Goal: Check status: Check status

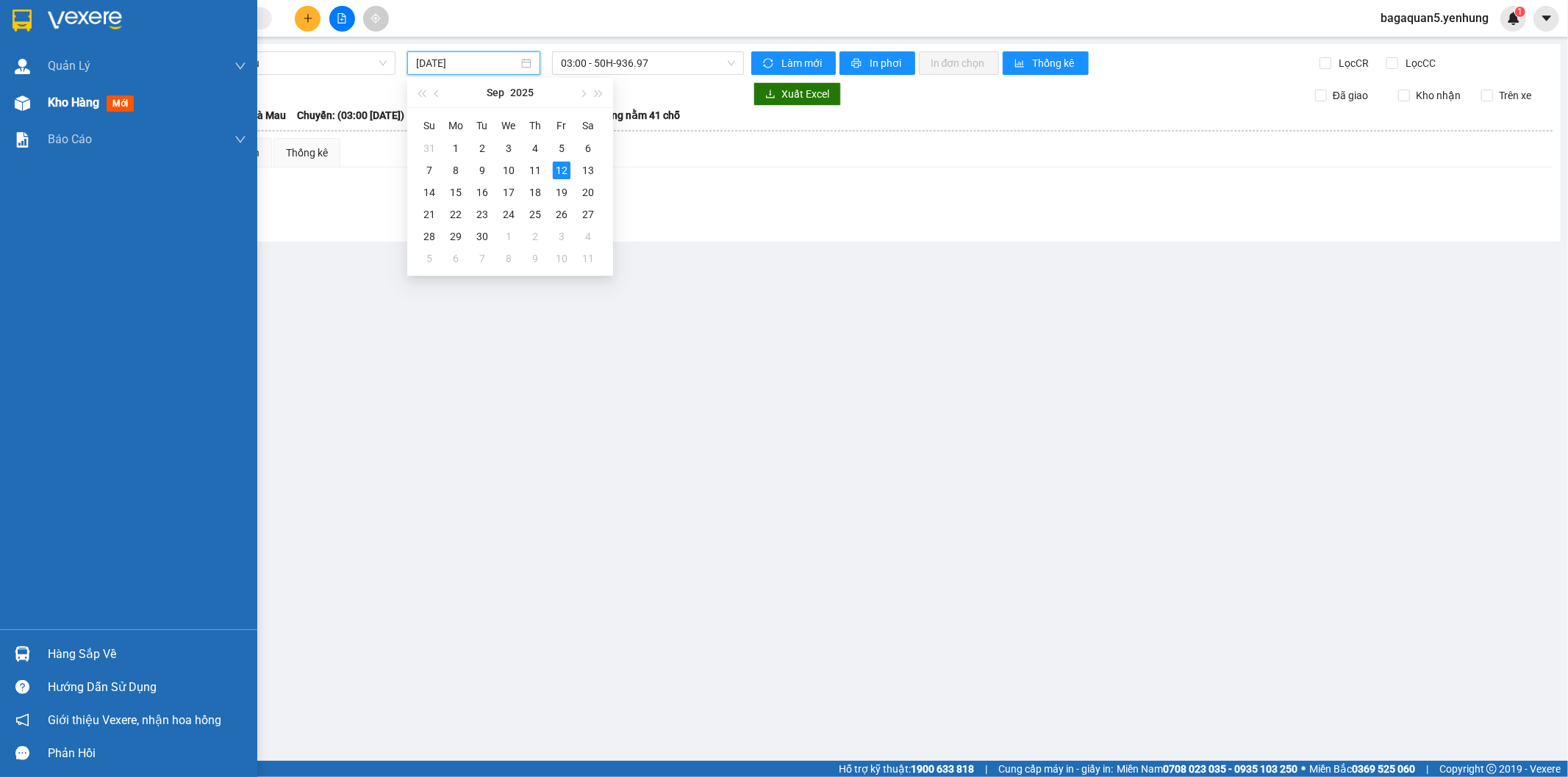
type input "[DATE]"
click at [20, 107] on img at bounding box center [22, 103] width 15 height 15
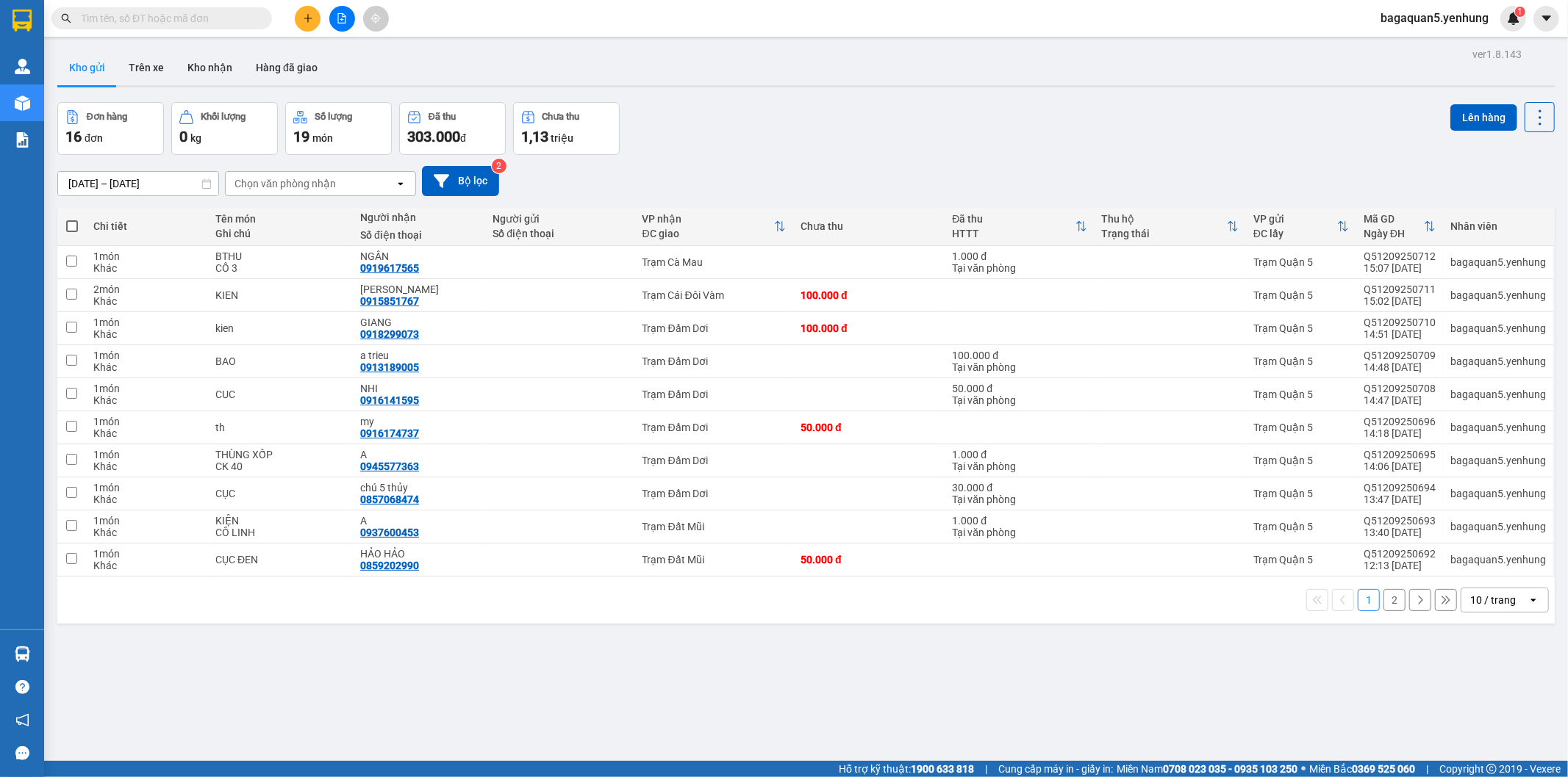
click at [1479, 600] on div "10 / trang" at bounding box center [1492, 600] width 46 height 15
click at [1482, 570] on span "100 / trang" at bounding box center [1486, 569] width 53 height 15
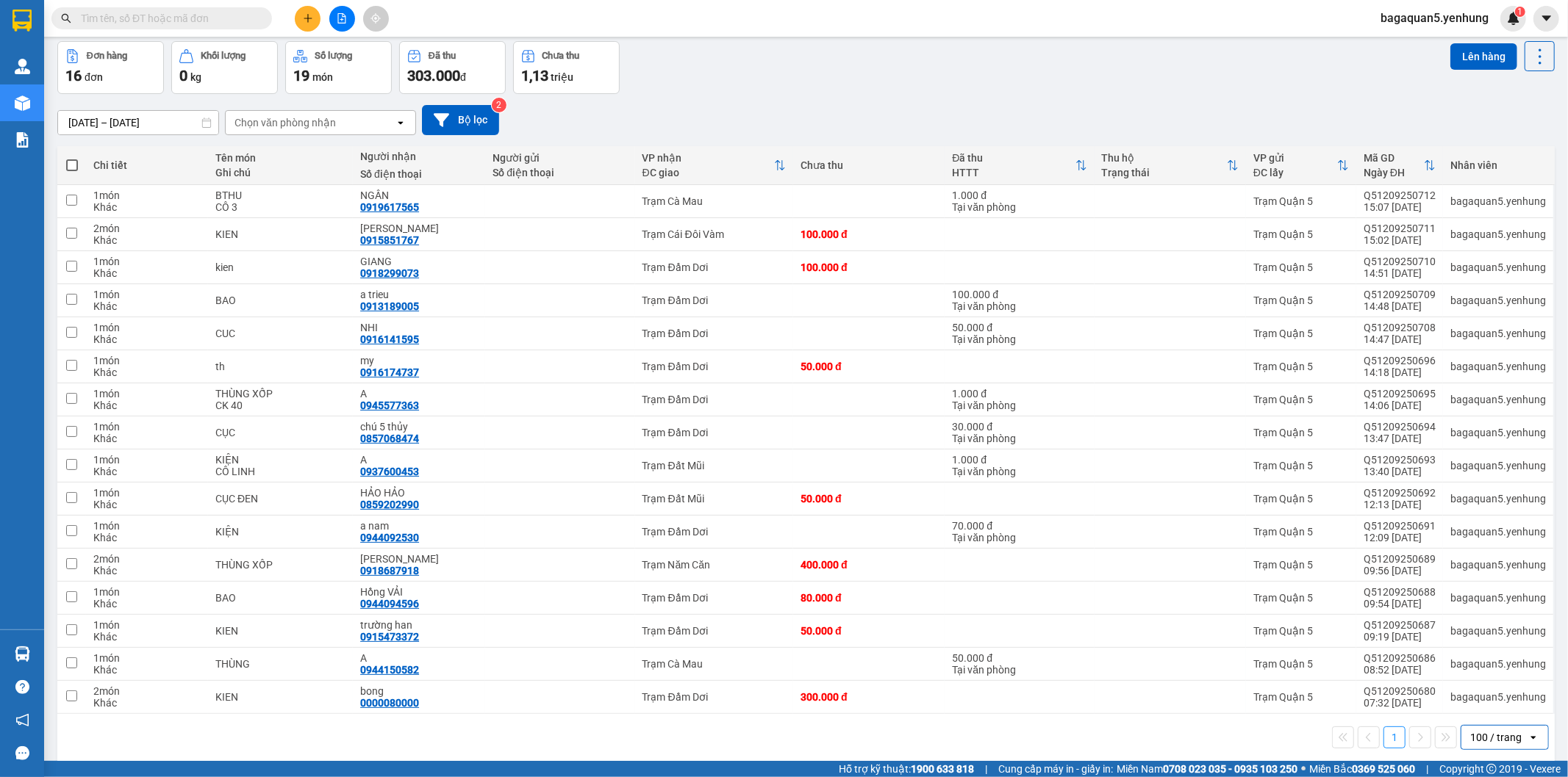
scroll to position [76, 0]
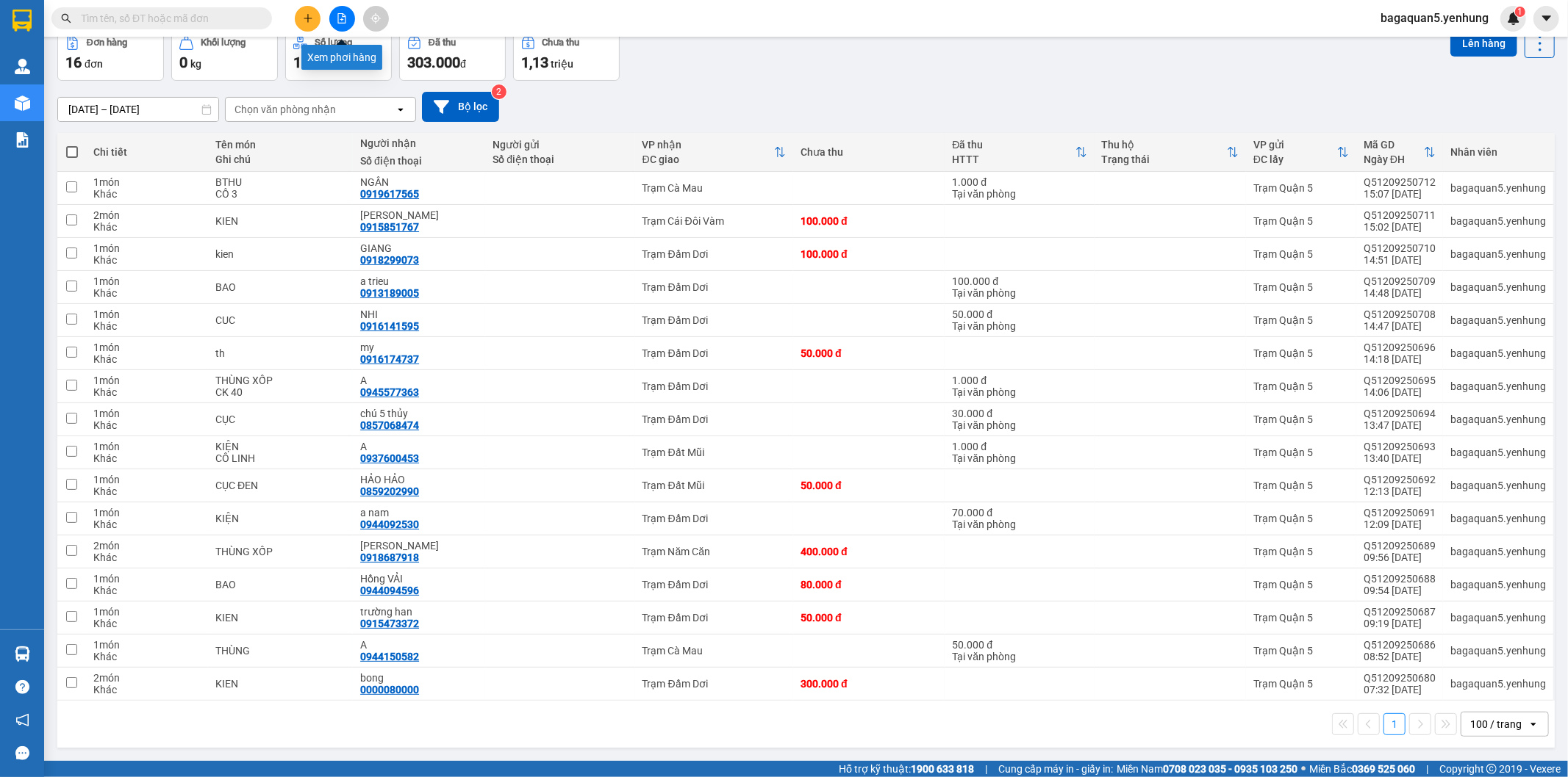
click at [335, 9] on button at bounding box center [342, 18] width 25 height 25
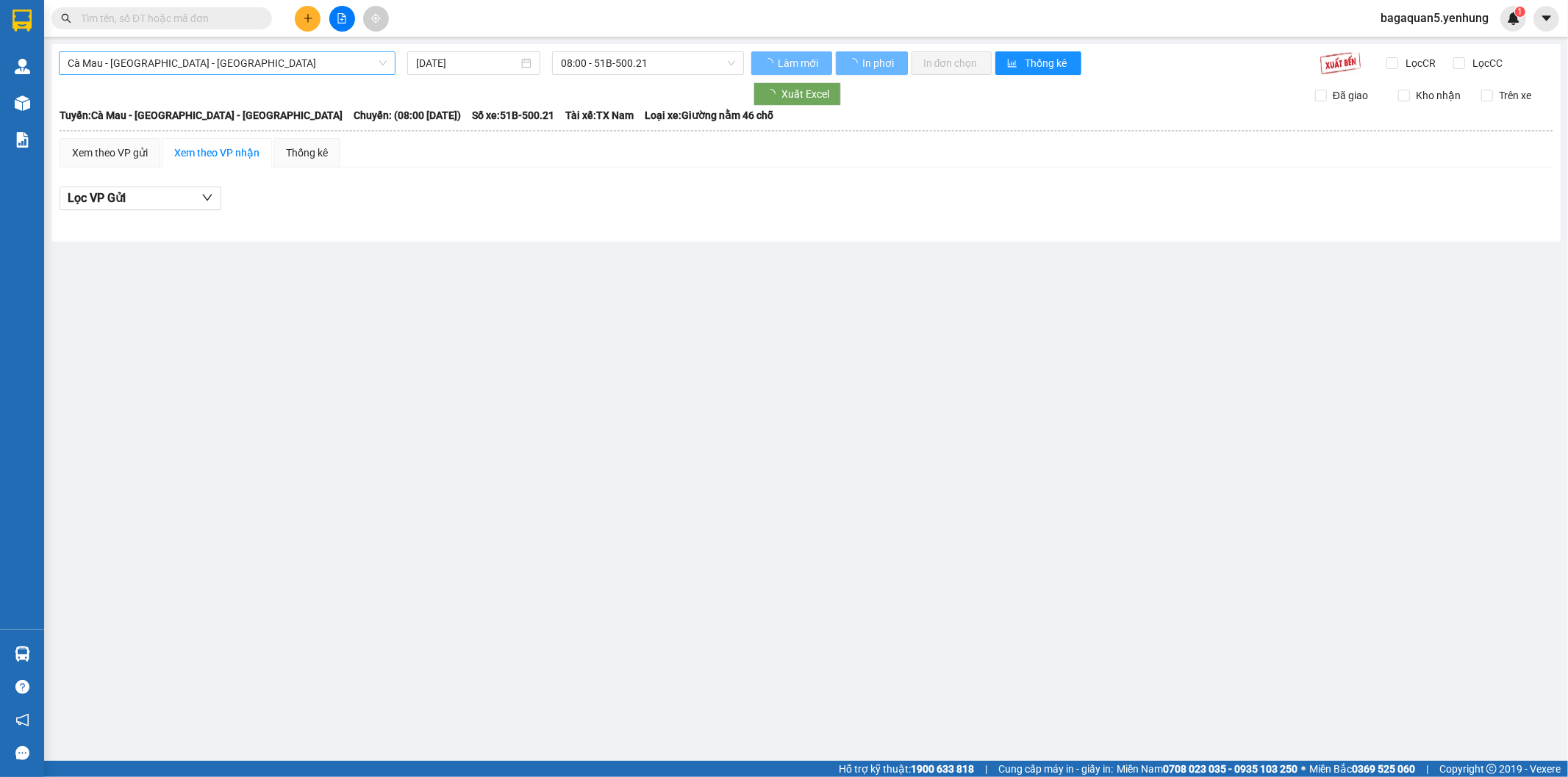
click at [258, 72] on span "Cà Mau - [GEOGRAPHIC_DATA] - [GEOGRAPHIC_DATA]" at bounding box center [228, 63] width 319 height 22
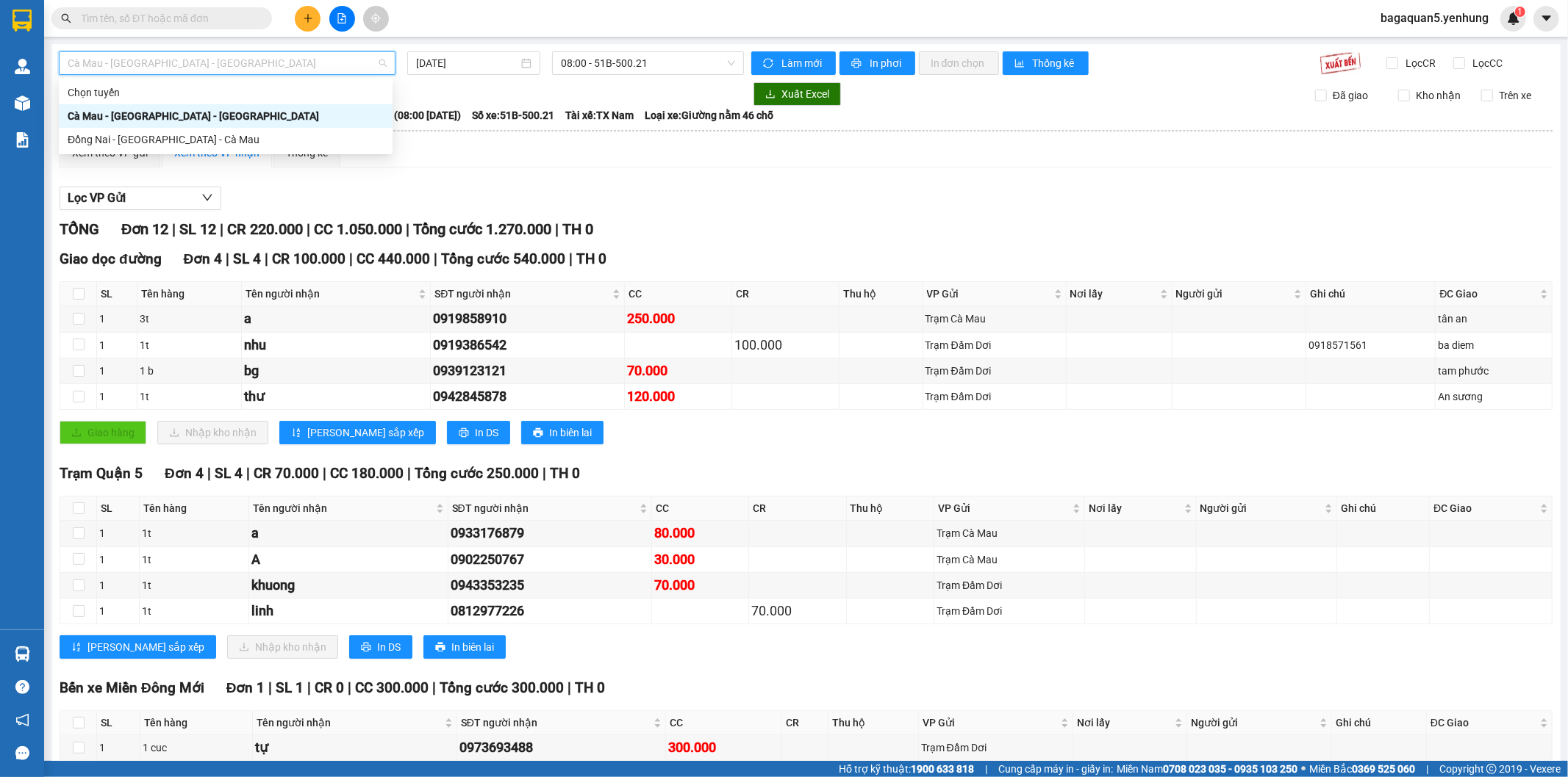
click at [265, 73] on span "Cà Mau - [GEOGRAPHIC_DATA] - [GEOGRAPHIC_DATA]" at bounding box center [228, 63] width 319 height 22
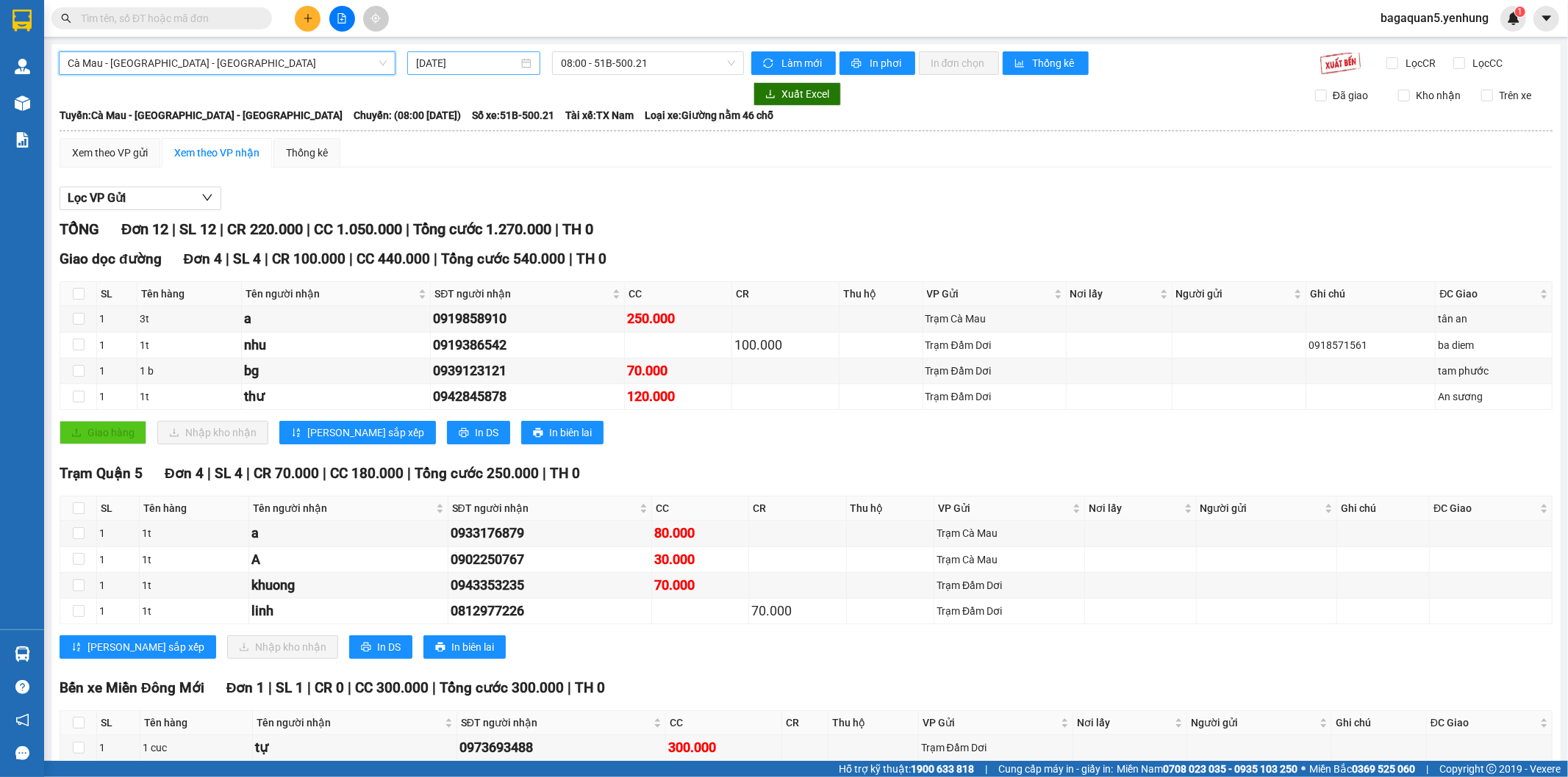
click at [482, 67] on input "[DATE]" at bounding box center [467, 62] width 102 height 16
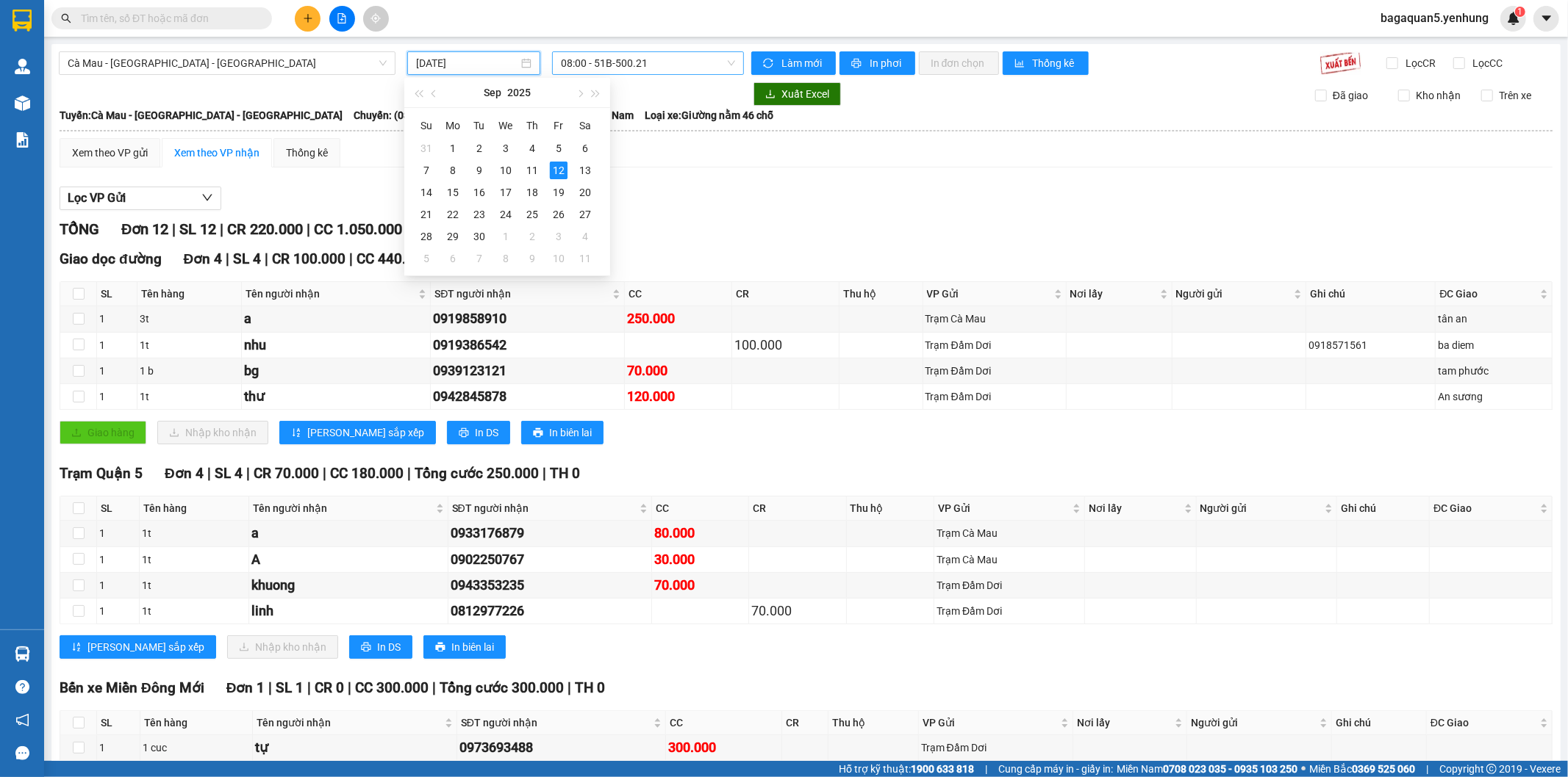
click at [654, 66] on span "08:00 - 51B-500.21" at bounding box center [647, 63] width 174 height 22
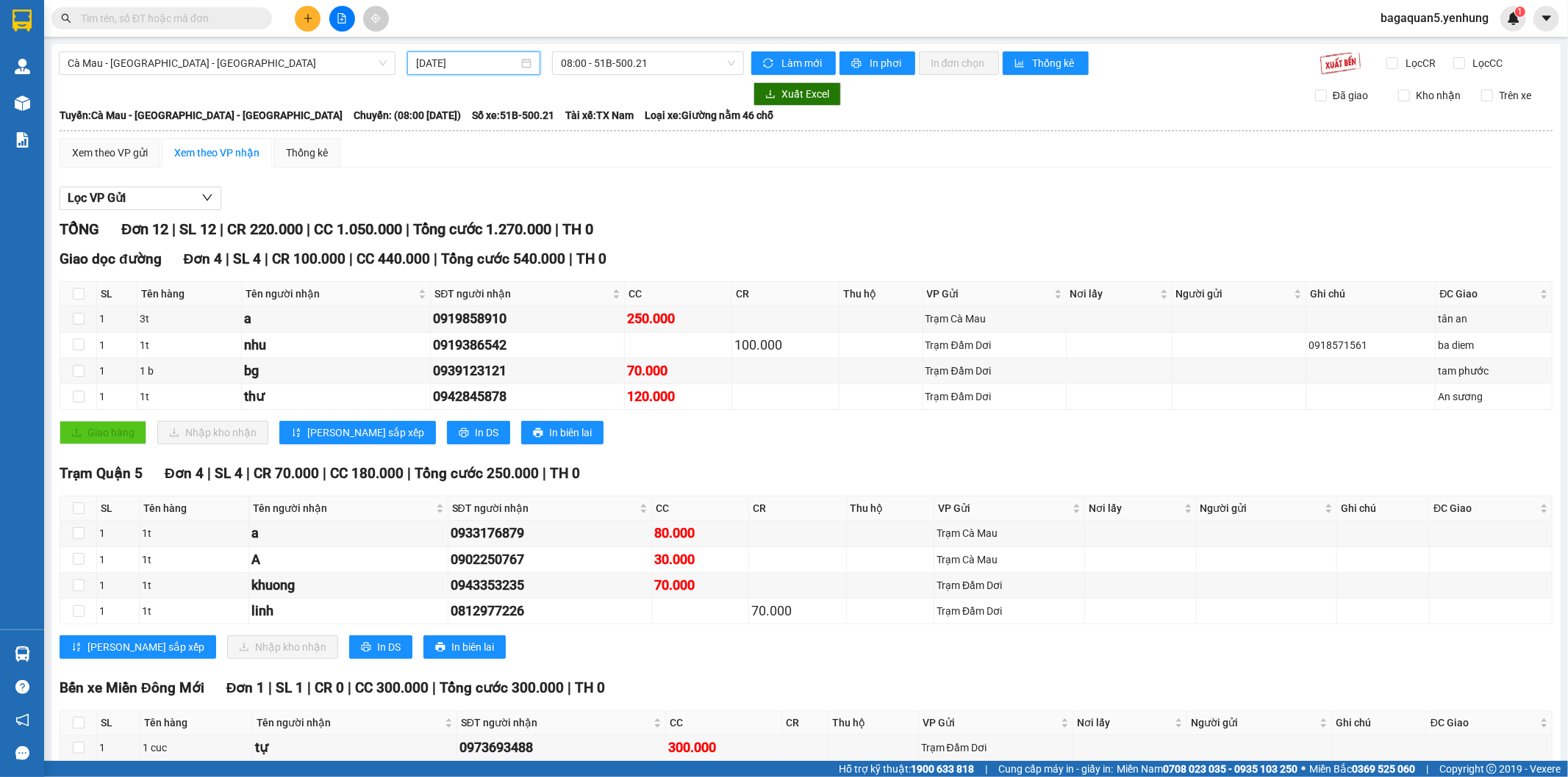
click at [480, 69] on input "[DATE]" at bounding box center [467, 62] width 102 height 16
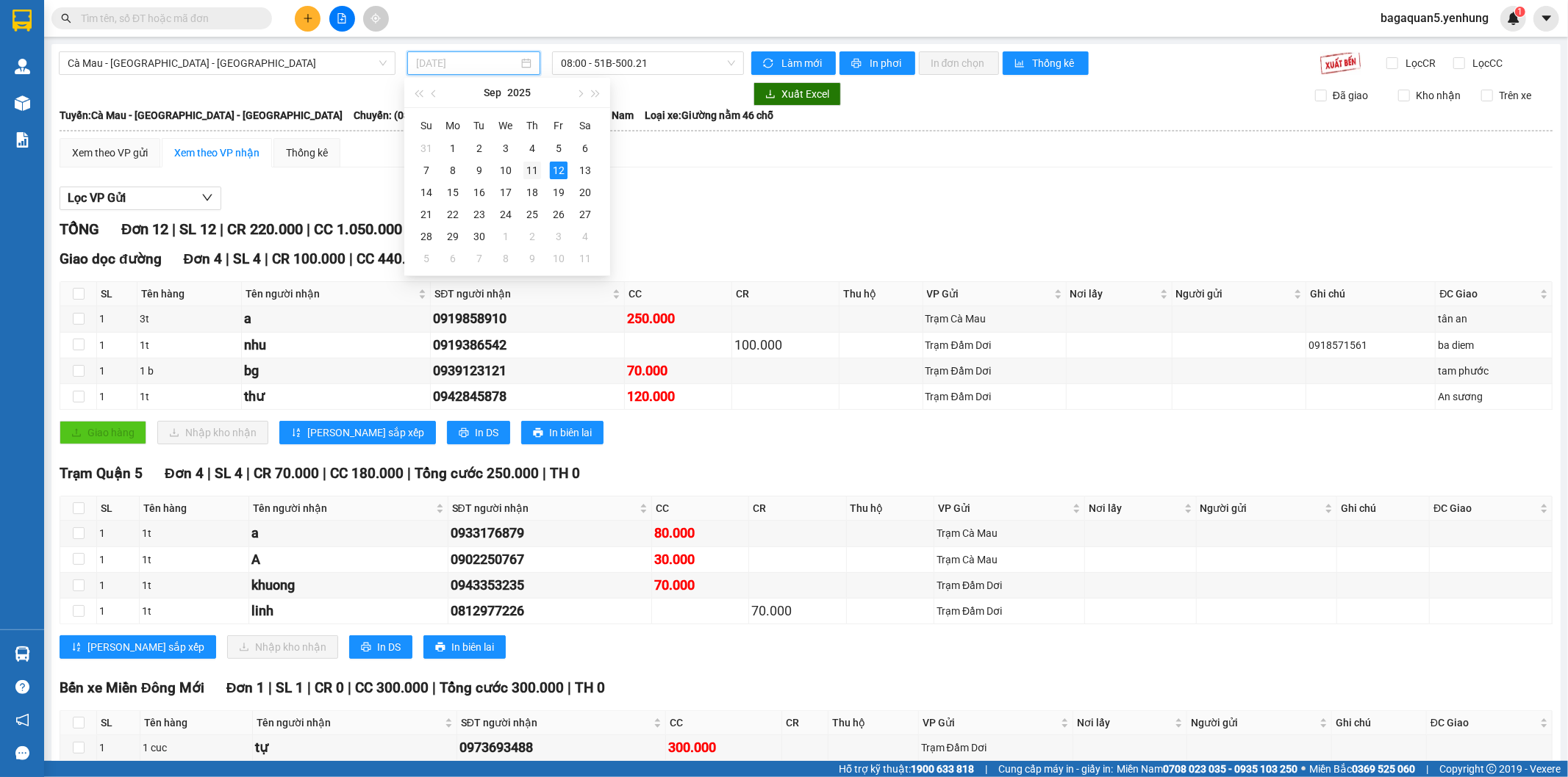
click at [524, 177] on div "11" at bounding box center [532, 170] width 18 height 18
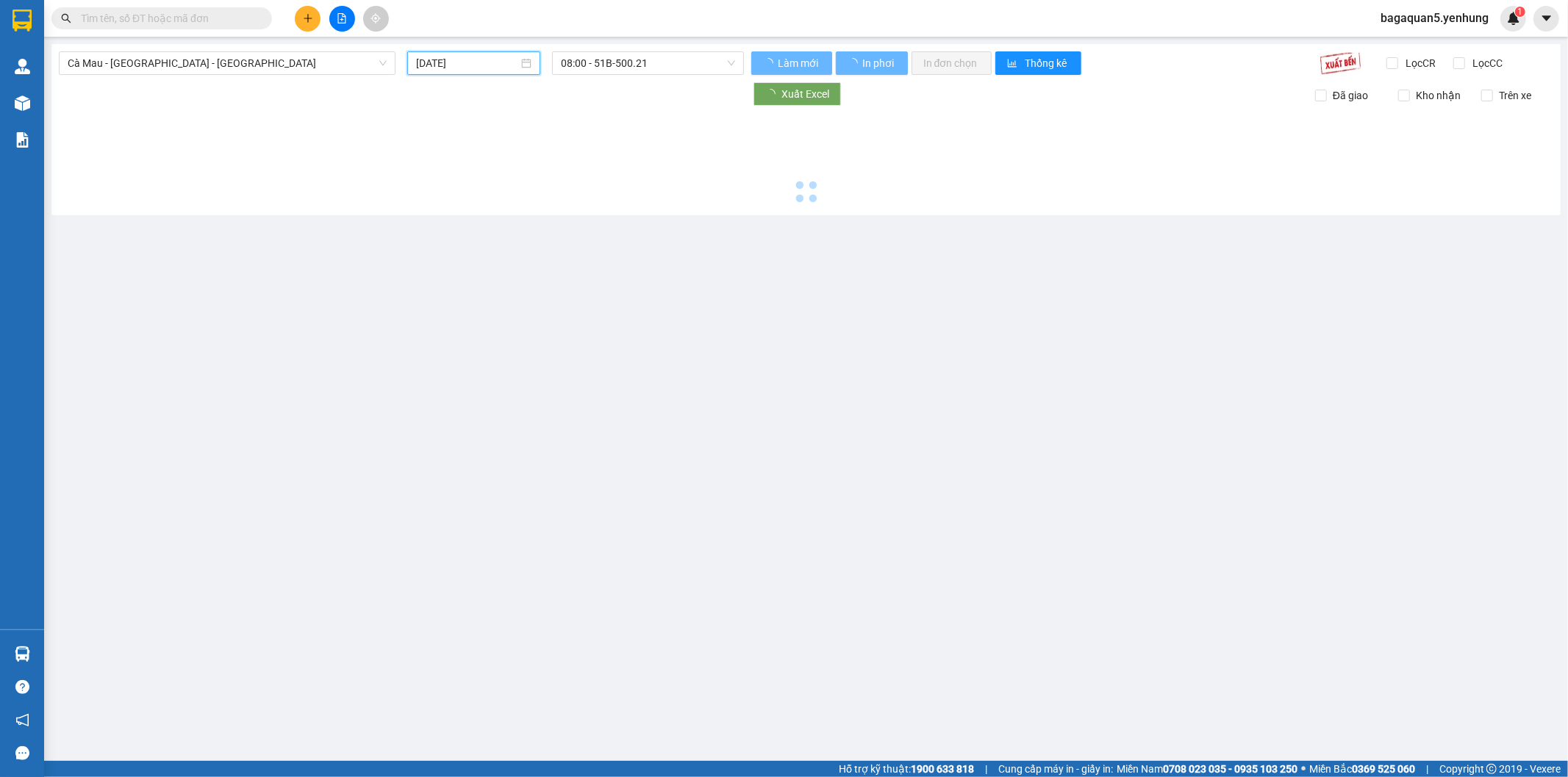
type input "[DATE]"
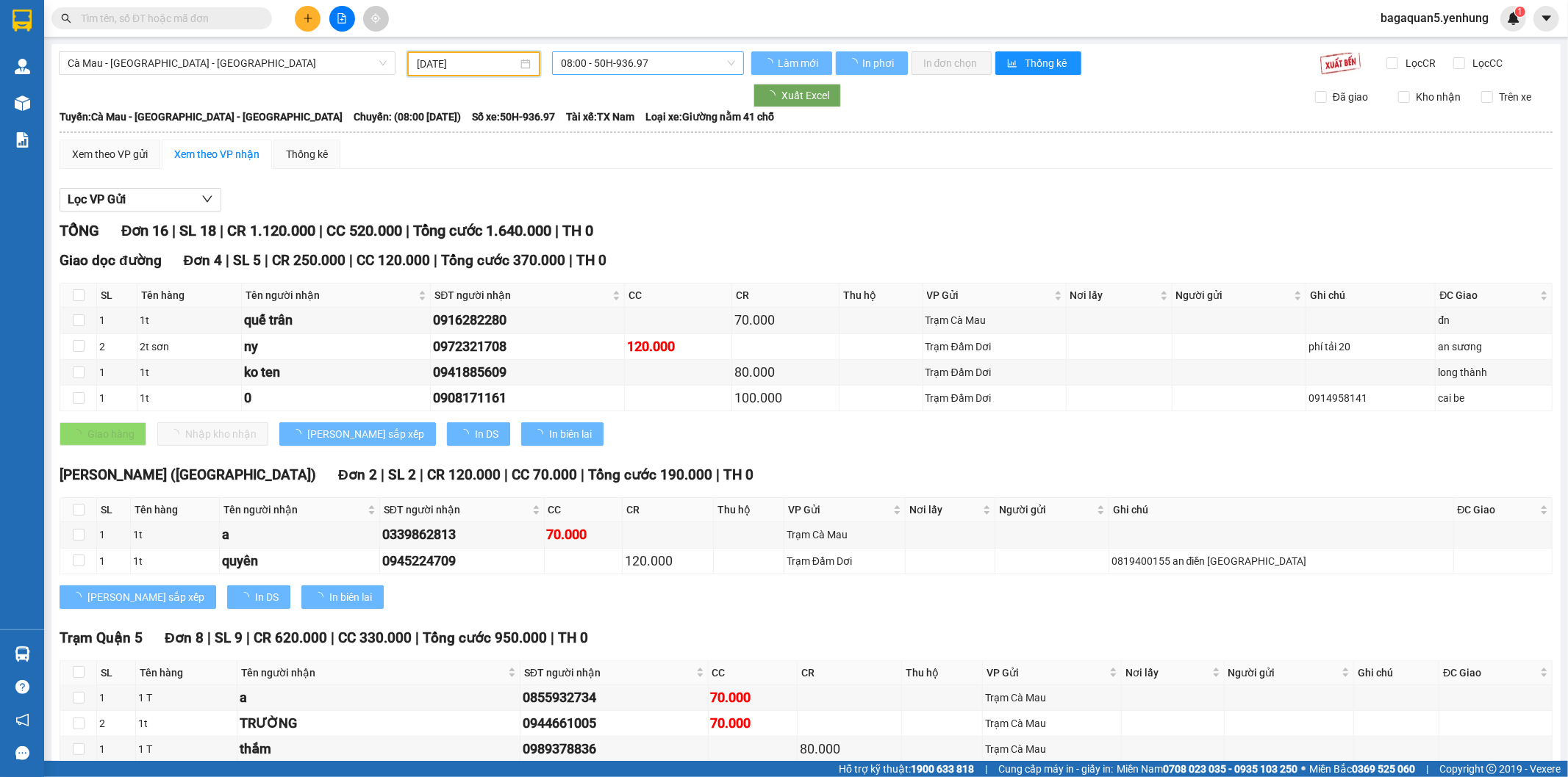
click at [673, 69] on span "08:00 - 50H-936.97" at bounding box center [647, 63] width 174 height 22
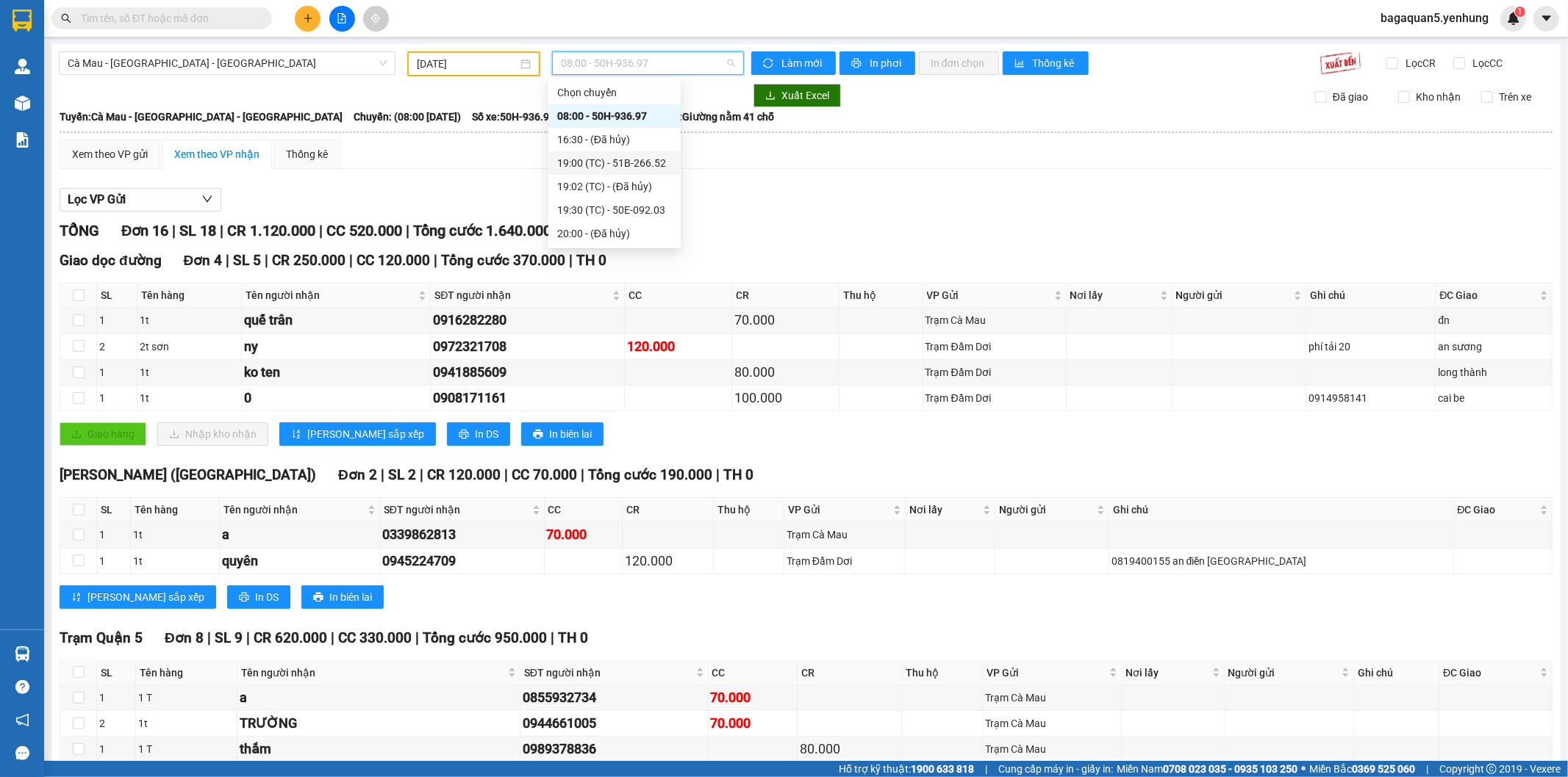
click at [632, 163] on div "19:00 (TC) - 51B-266.52" at bounding box center [614, 163] width 115 height 16
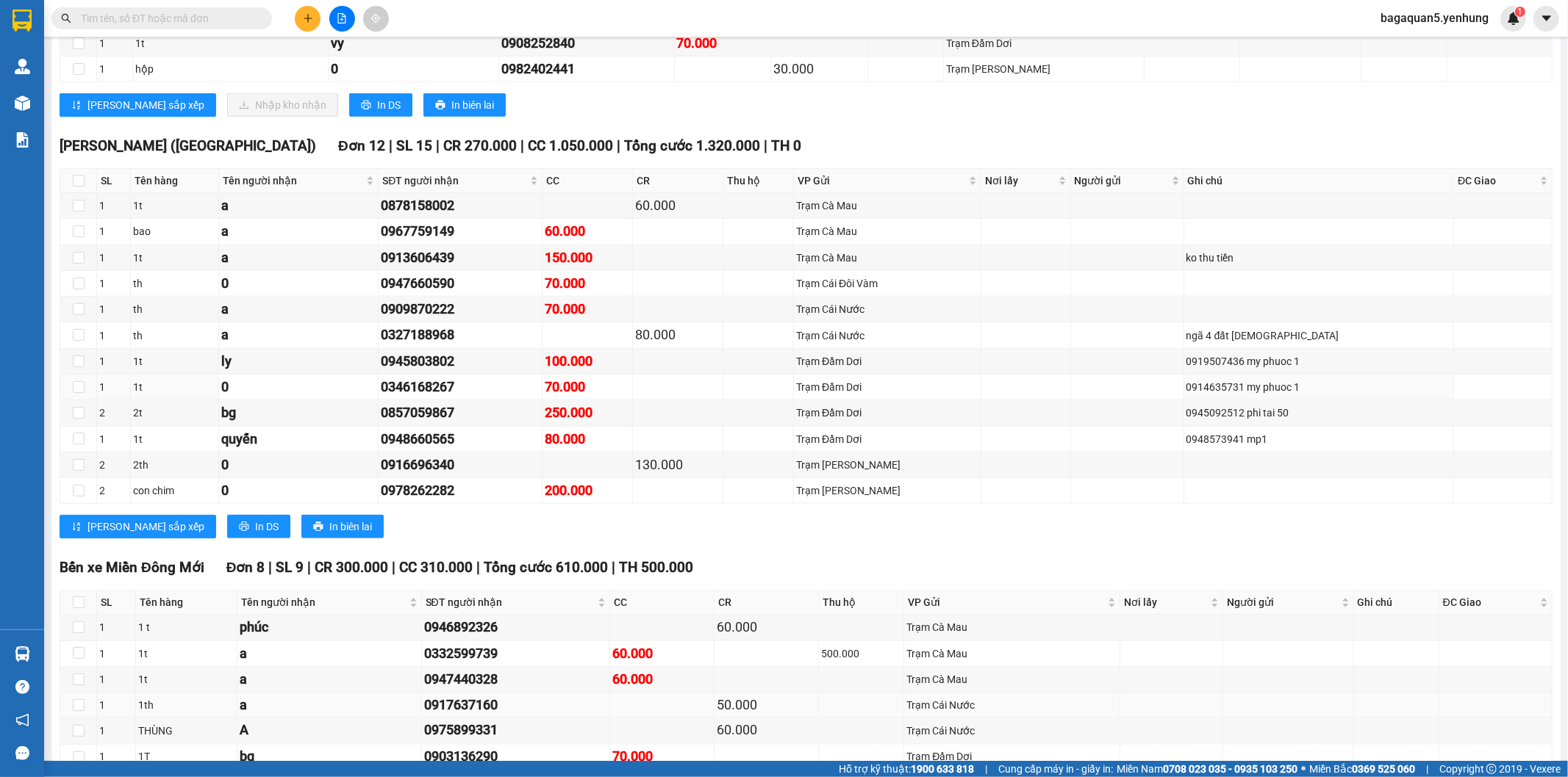
scroll to position [1714, 0]
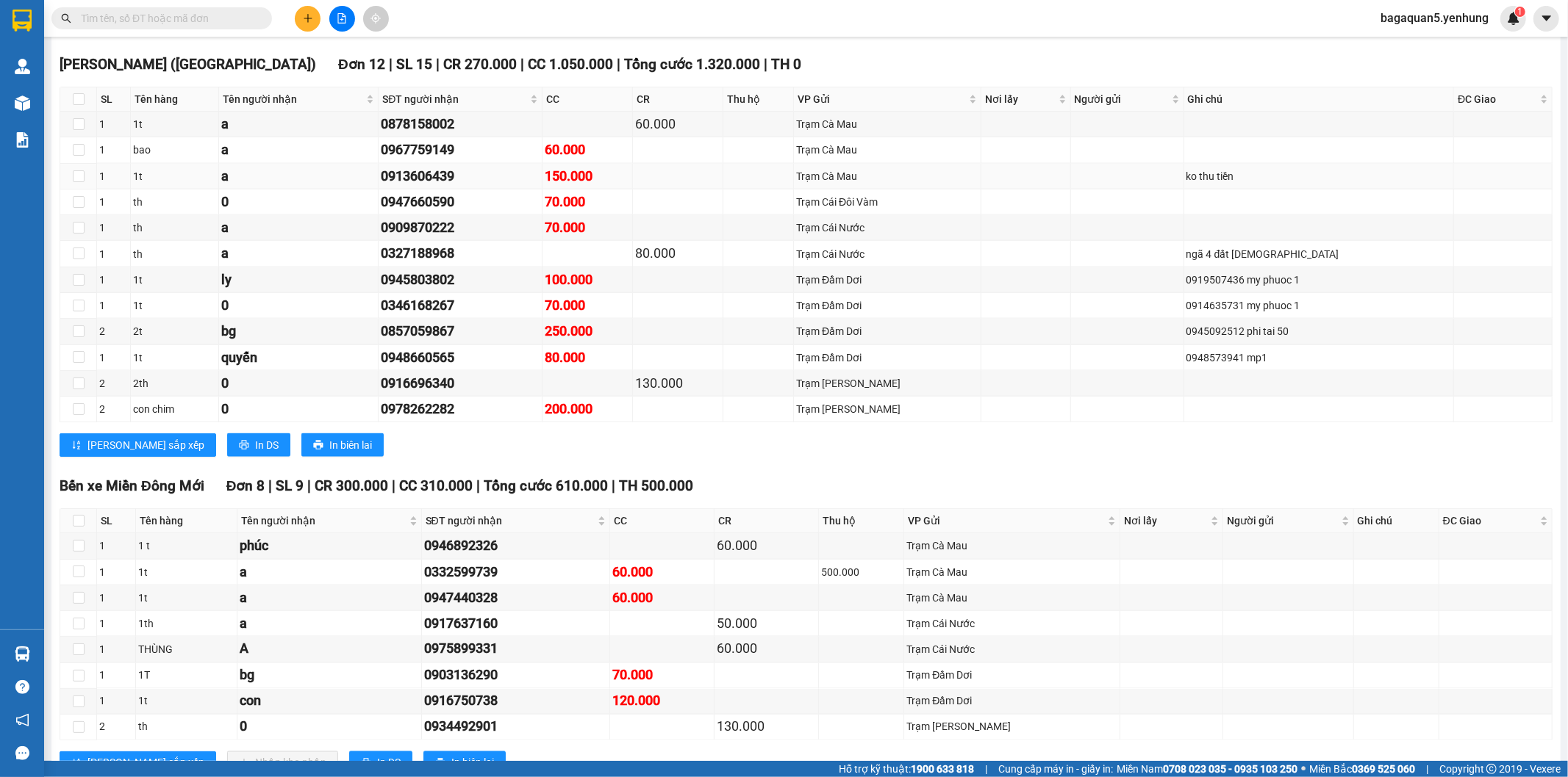
click at [1239, 172] on div "ko thu tiền" at bounding box center [1319, 176] width 265 height 16
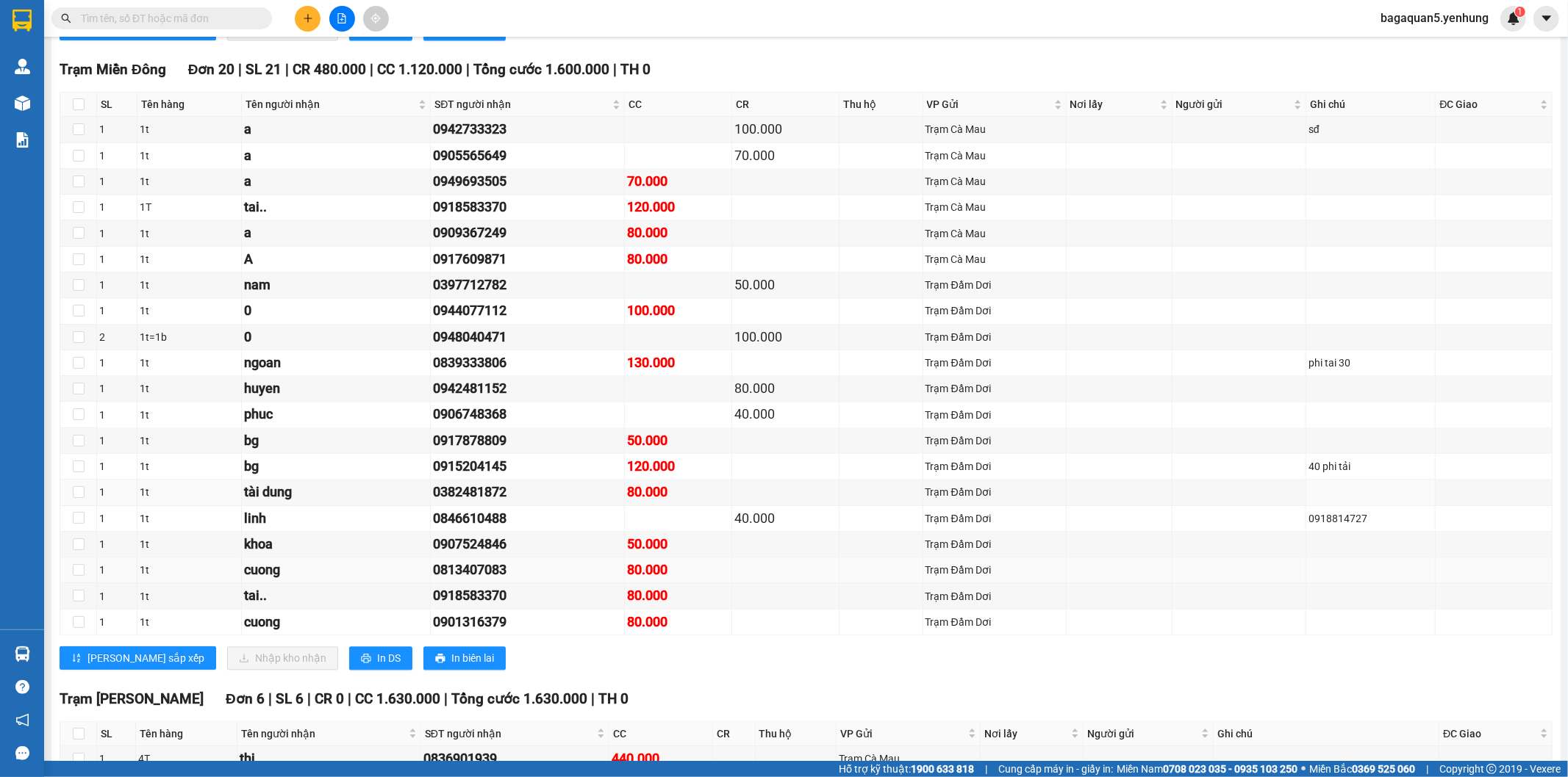
scroll to position [2669, 0]
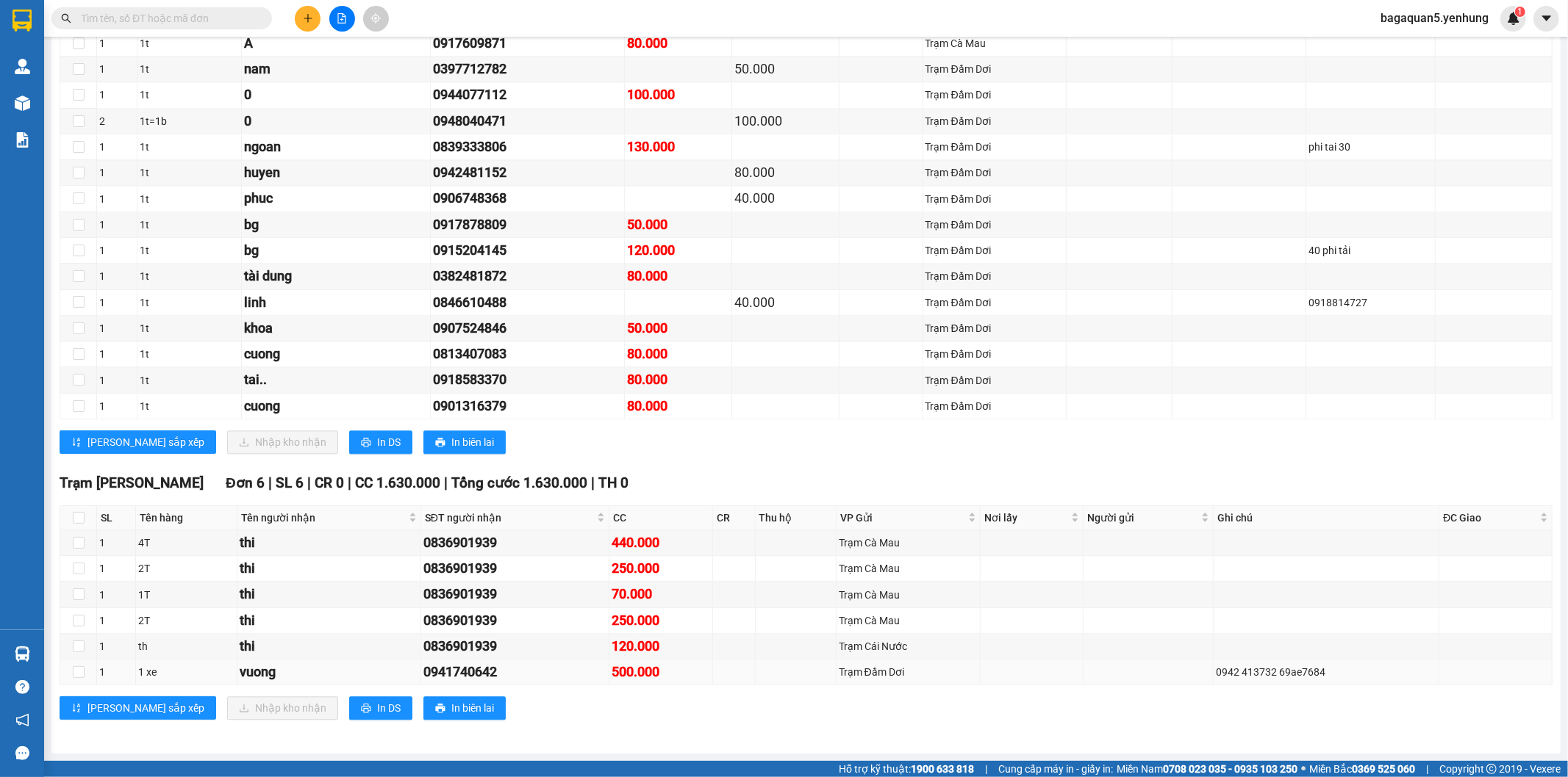
click at [633, 679] on div "500.000" at bounding box center [661, 672] width 99 height 21
drag, startPoint x: 650, startPoint y: 669, endPoint x: 605, endPoint y: 674, distance: 45.3
click at [612, 674] on div "500.000" at bounding box center [661, 672] width 99 height 21
drag, startPoint x: 651, startPoint y: 641, endPoint x: 604, endPoint y: 644, distance: 47.1
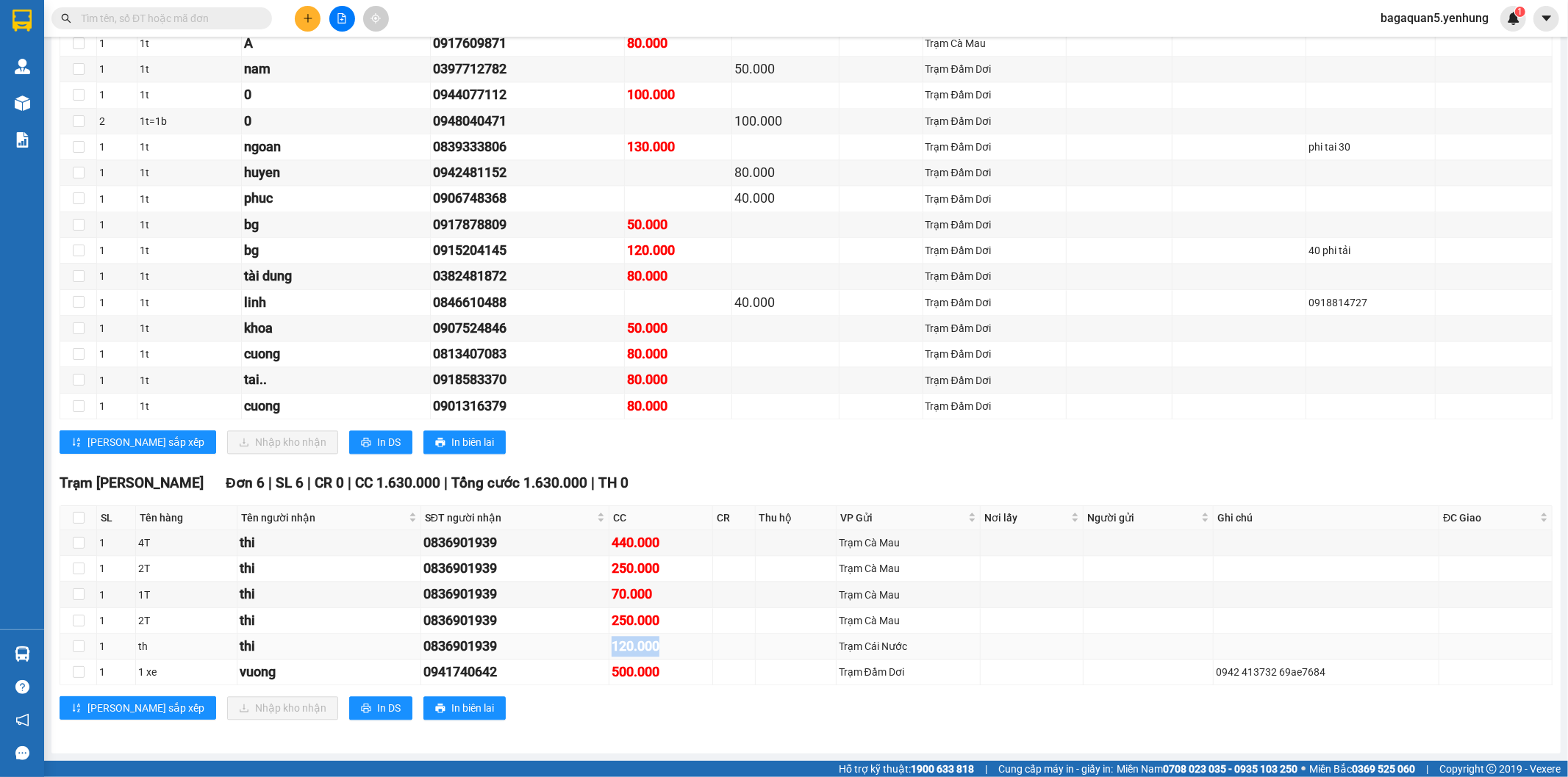
click at [612, 644] on div "120.000" at bounding box center [661, 646] width 99 height 21
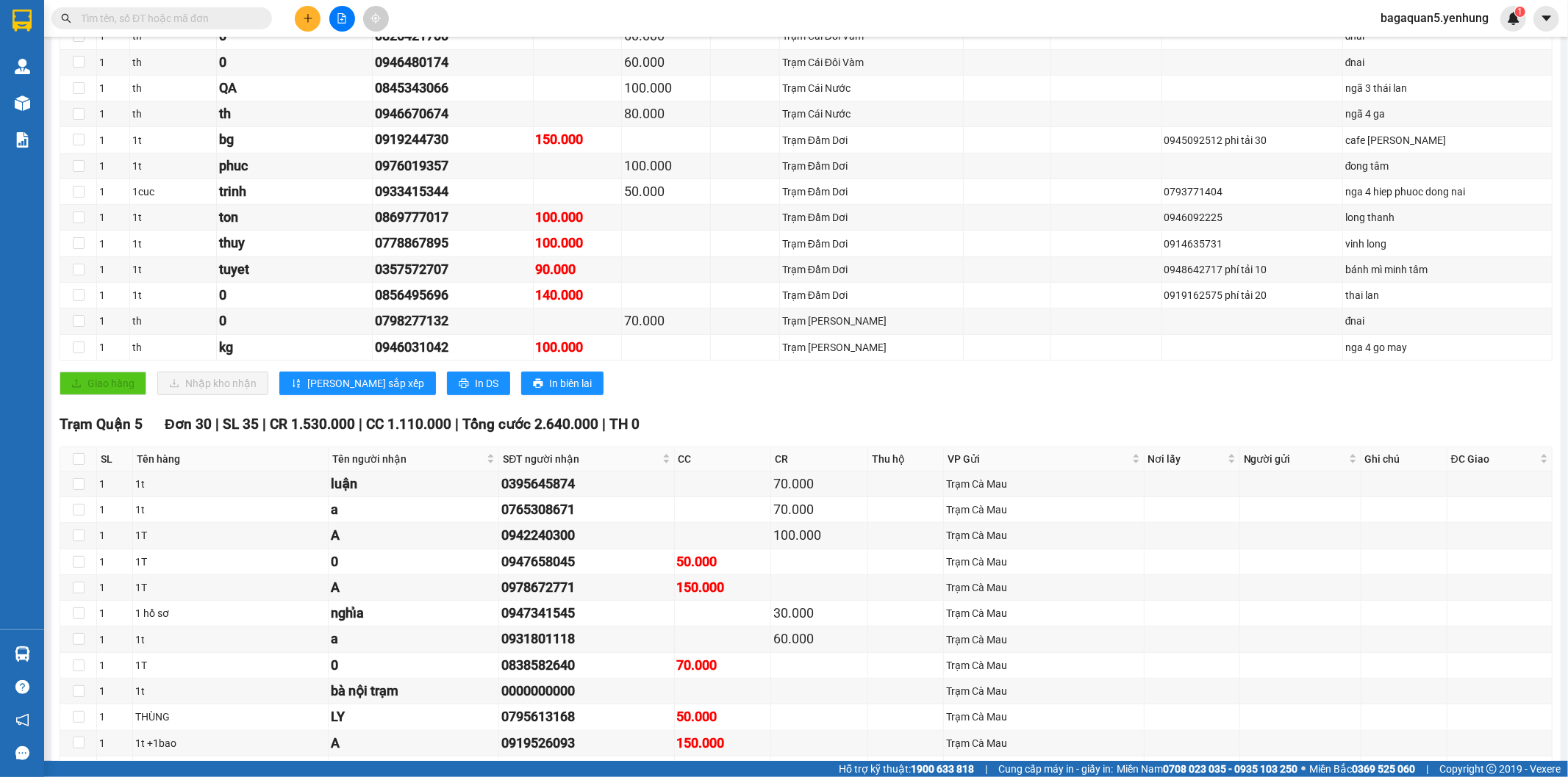
scroll to position [221, 0]
